Goal: Transaction & Acquisition: Purchase product/service

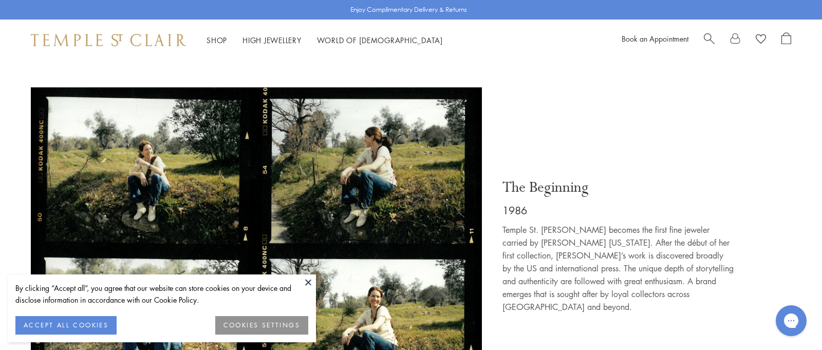
scroll to position [381, 0]
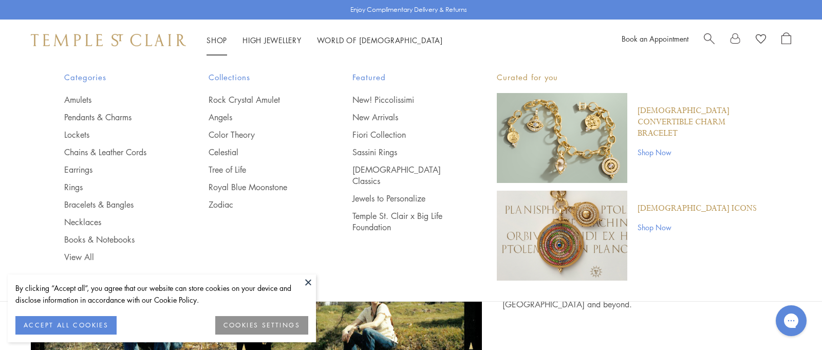
click at [218, 40] on link "Shop Shop" at bounding box center [217, 40] width 21 height 10
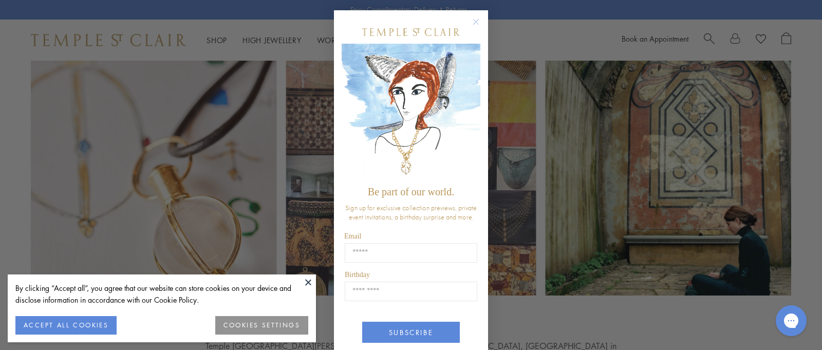
click at [475, 21] on icon "Close dialog" at bounding box center [476, 22] width 5 height 5
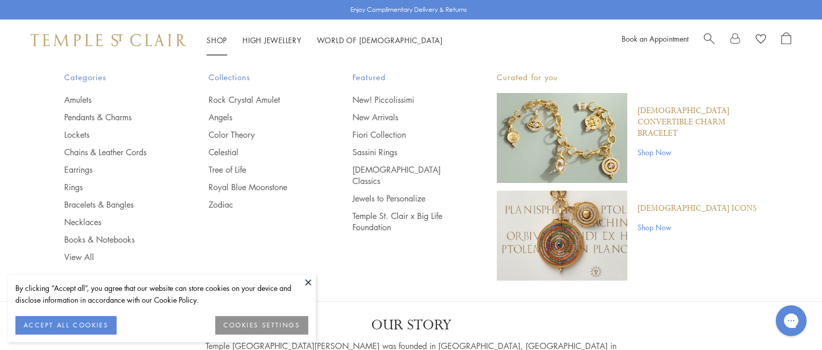
click at [221, 39] on link "Shop Shop" at bounding box center [217, 40] width 21 height 10
click at [83, 168] on link "Earrings" at bounding box center [115, 169] width 103 height 11
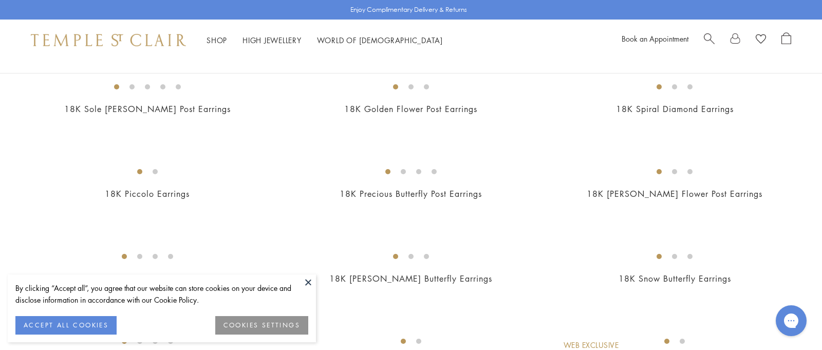
scroll to position [1134, 0]
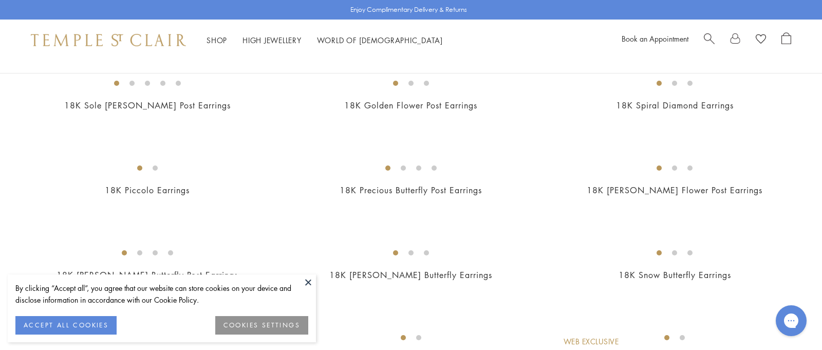
click at [0, 0] on img at bounding box center [0, 0] width 0 height 0
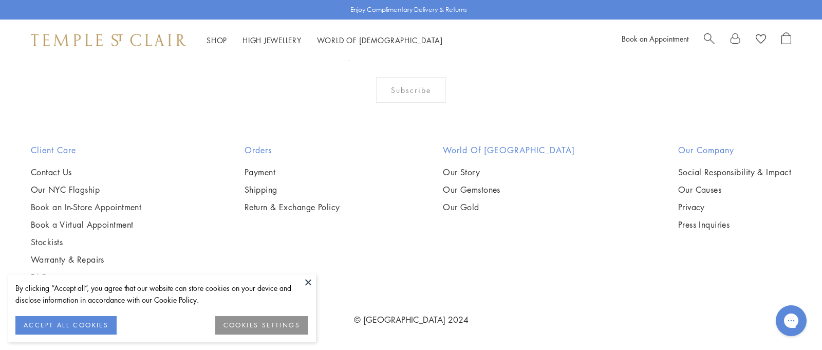
scroll to position [5624, 0]
